Goal: Information Seeking & Learning: Learn about a topic

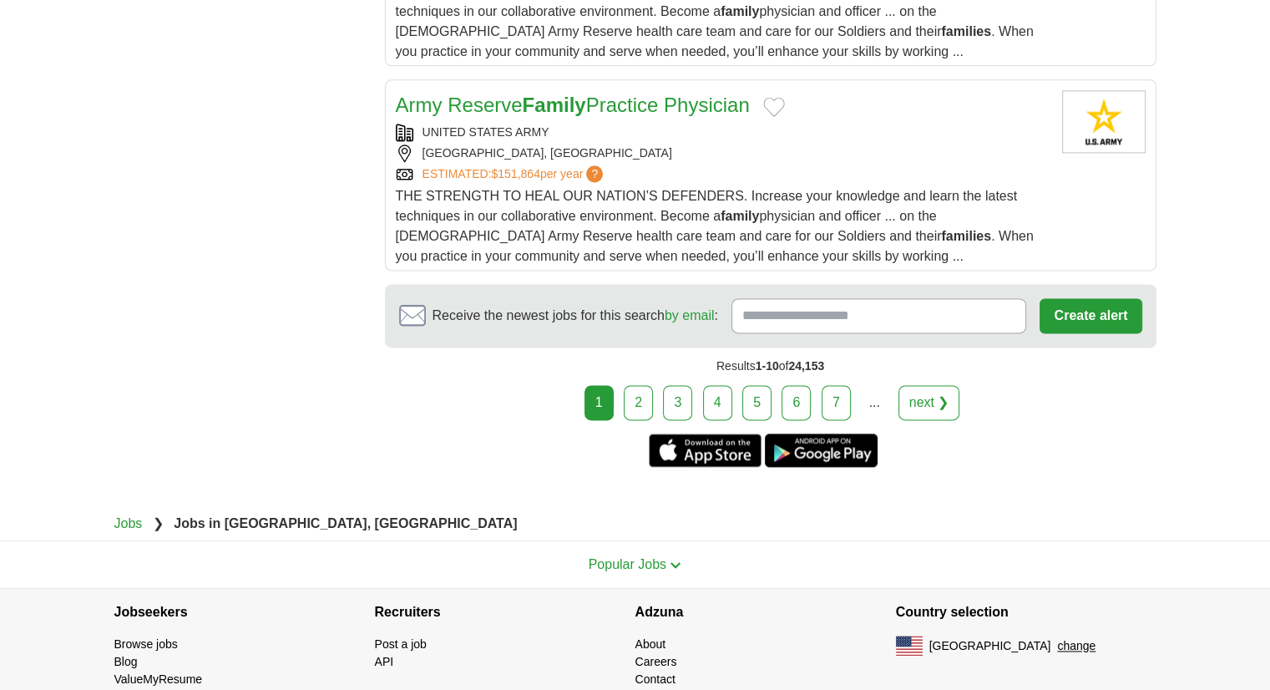
scroll to position [2244, 0]
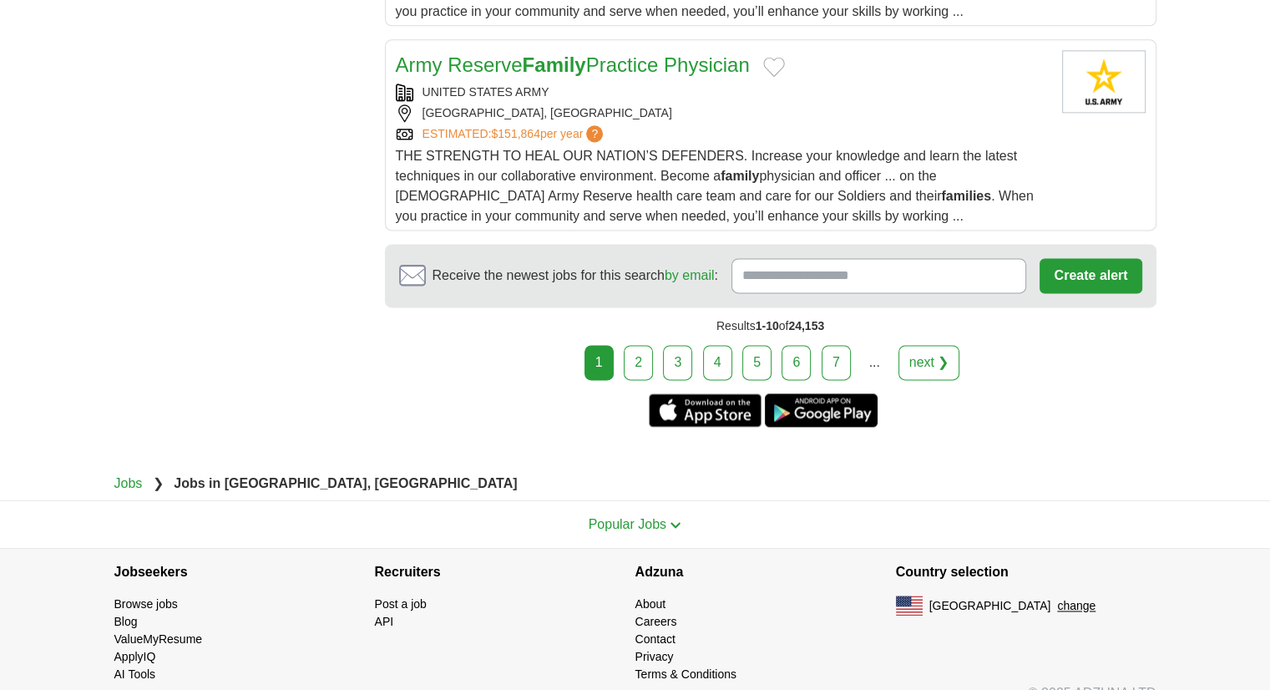
click at [631, 345] on link "2" at bounding box center [638, 362] width 29 height 35
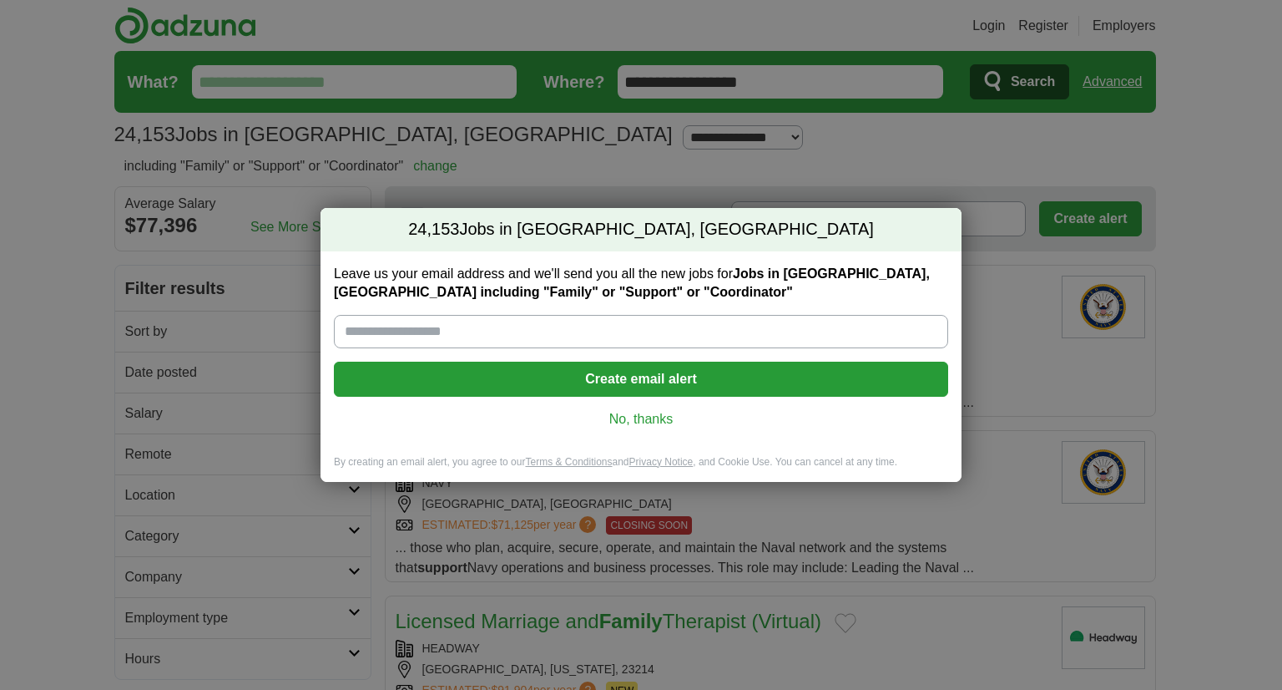
click at [660, 414] on link "No, thanks" at bounding box center [641, 419] width 588 height 18
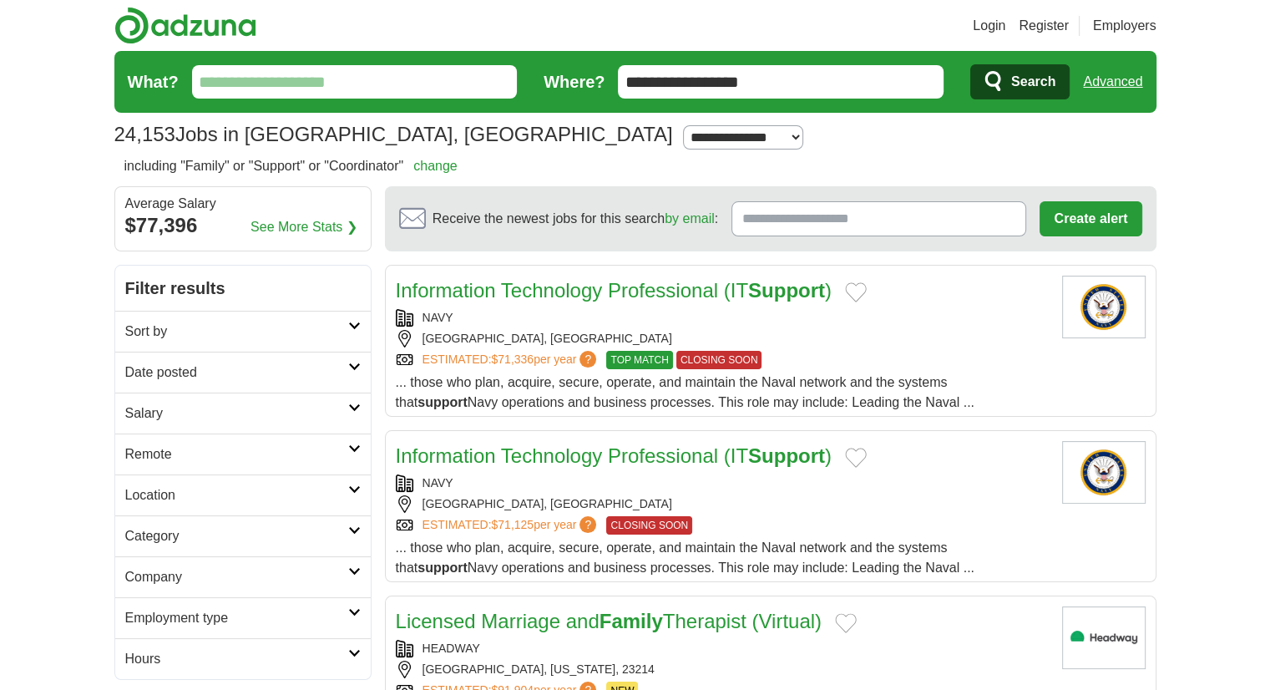
click at [446, 89] on input "What?" at bounding box center [355, 81] width 326 height 33
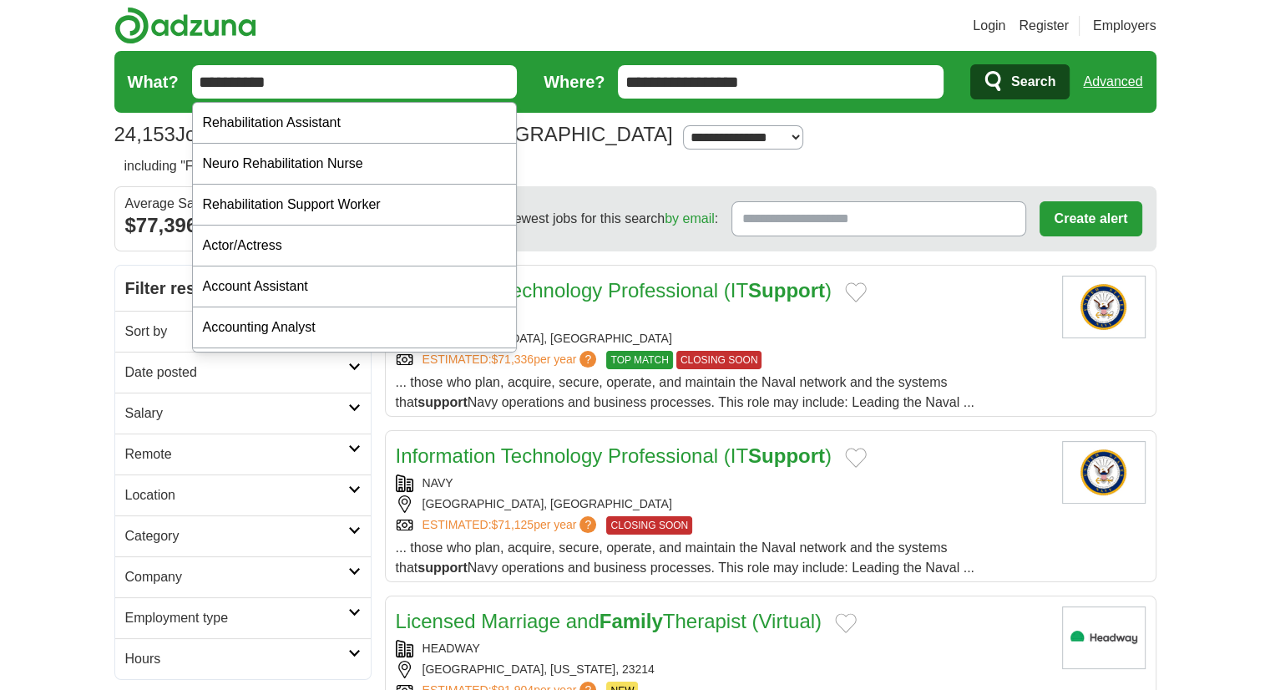
type input "**********"
click at [970, 64] on button "Search" at bounding box center [1019, 81] width 99 height 35
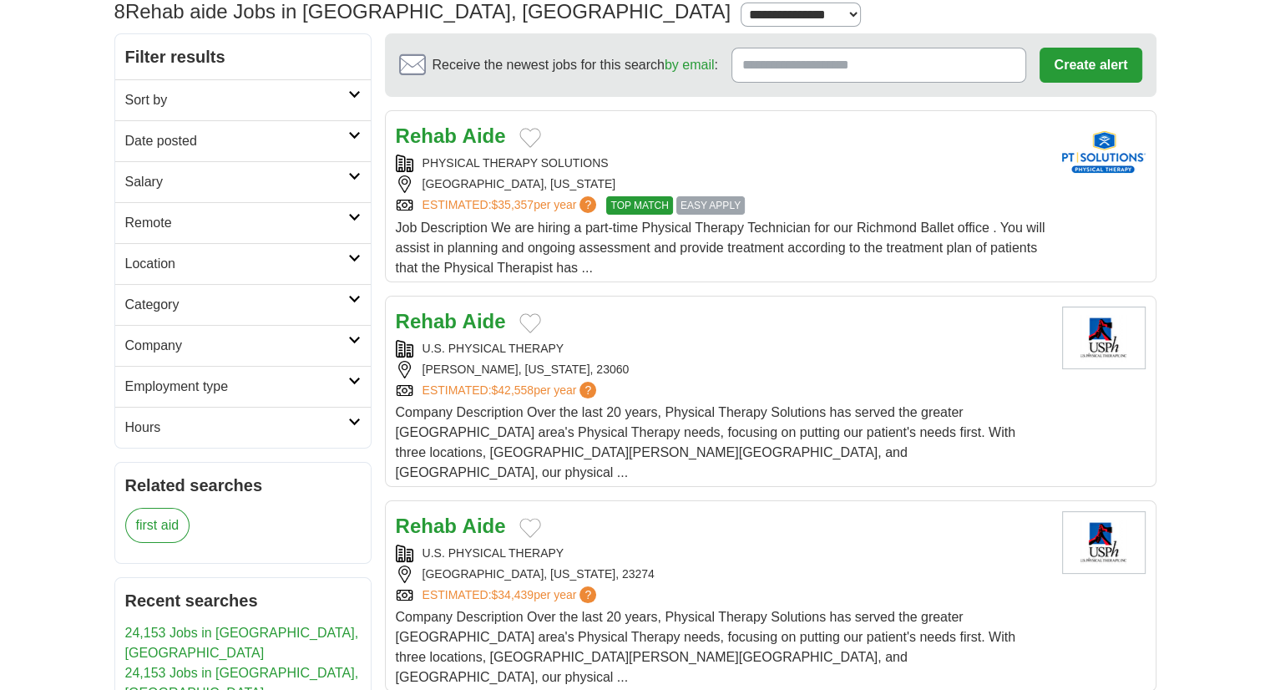
scroll to position [120, 0]
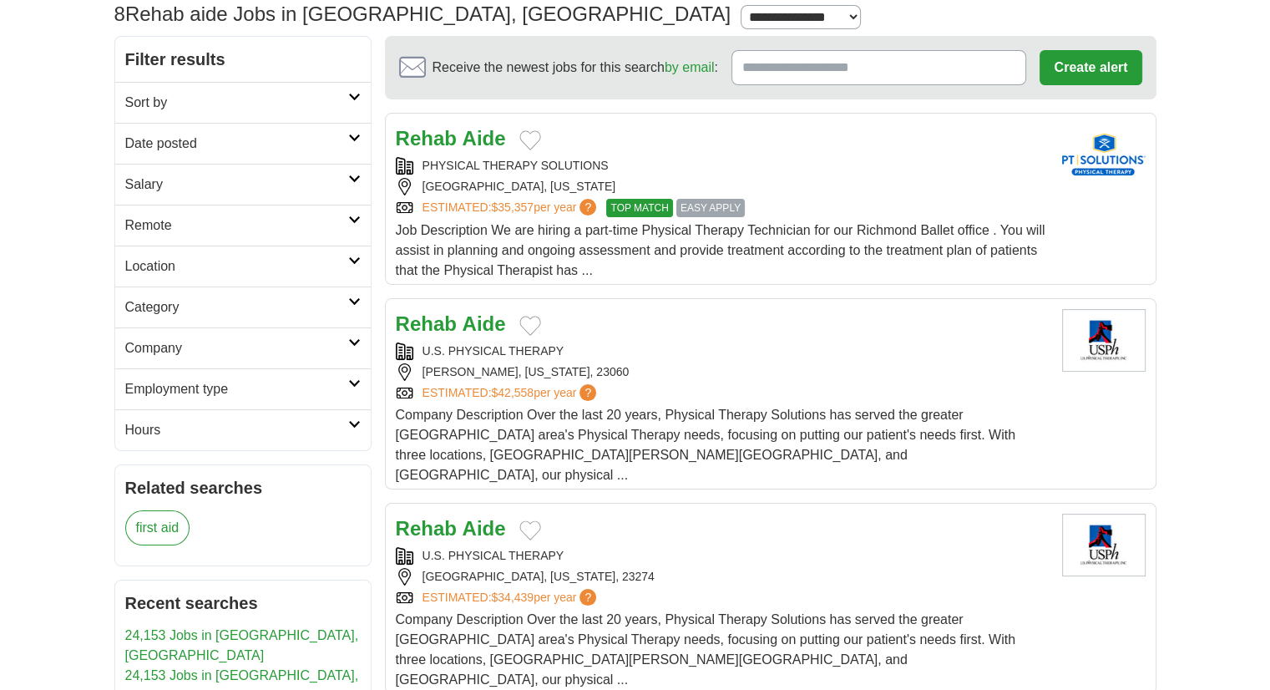
click at [625, 317] on div "Rehab Aide" at bounding box center [722, 324] width 653 height 30
